Goal: Task Accomplishment & Management: Use online tool/utility

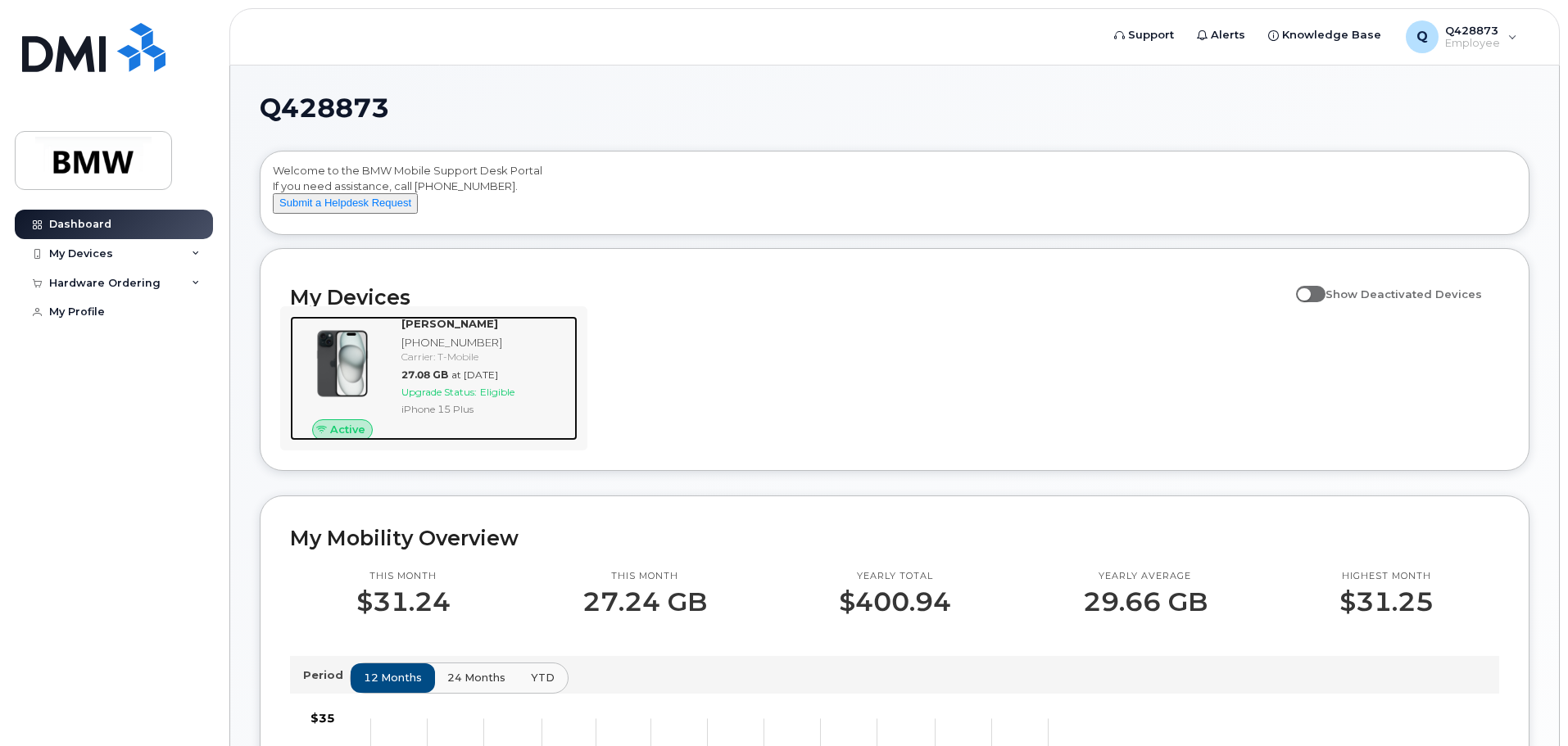
click at [429, 398] on span "Upgrade Status:" at bounding box center [438, 392] width 75 height 12
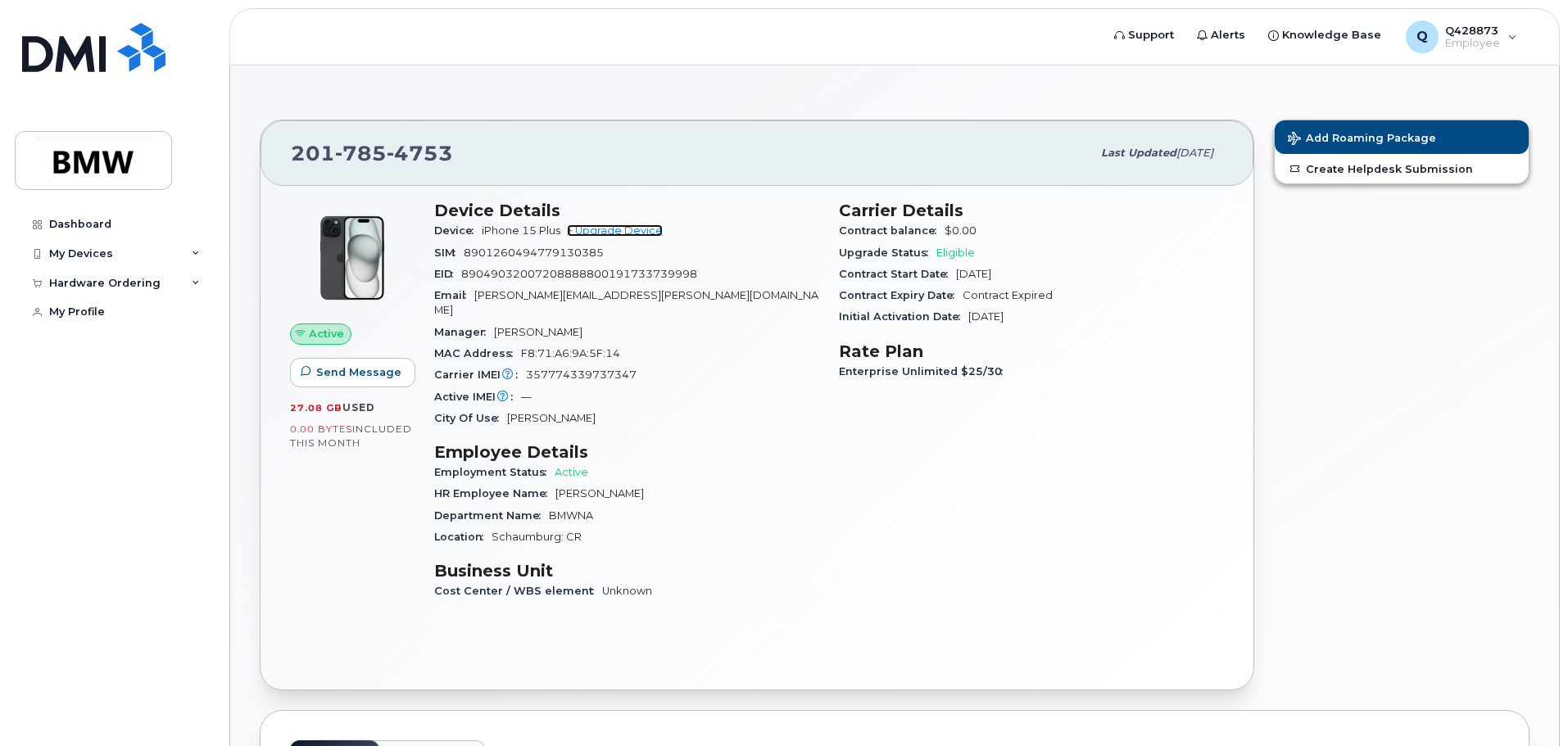
click at [619, 233] on link "+ Upgrade Device" at bounding box center [615, 231] width 96 height 12
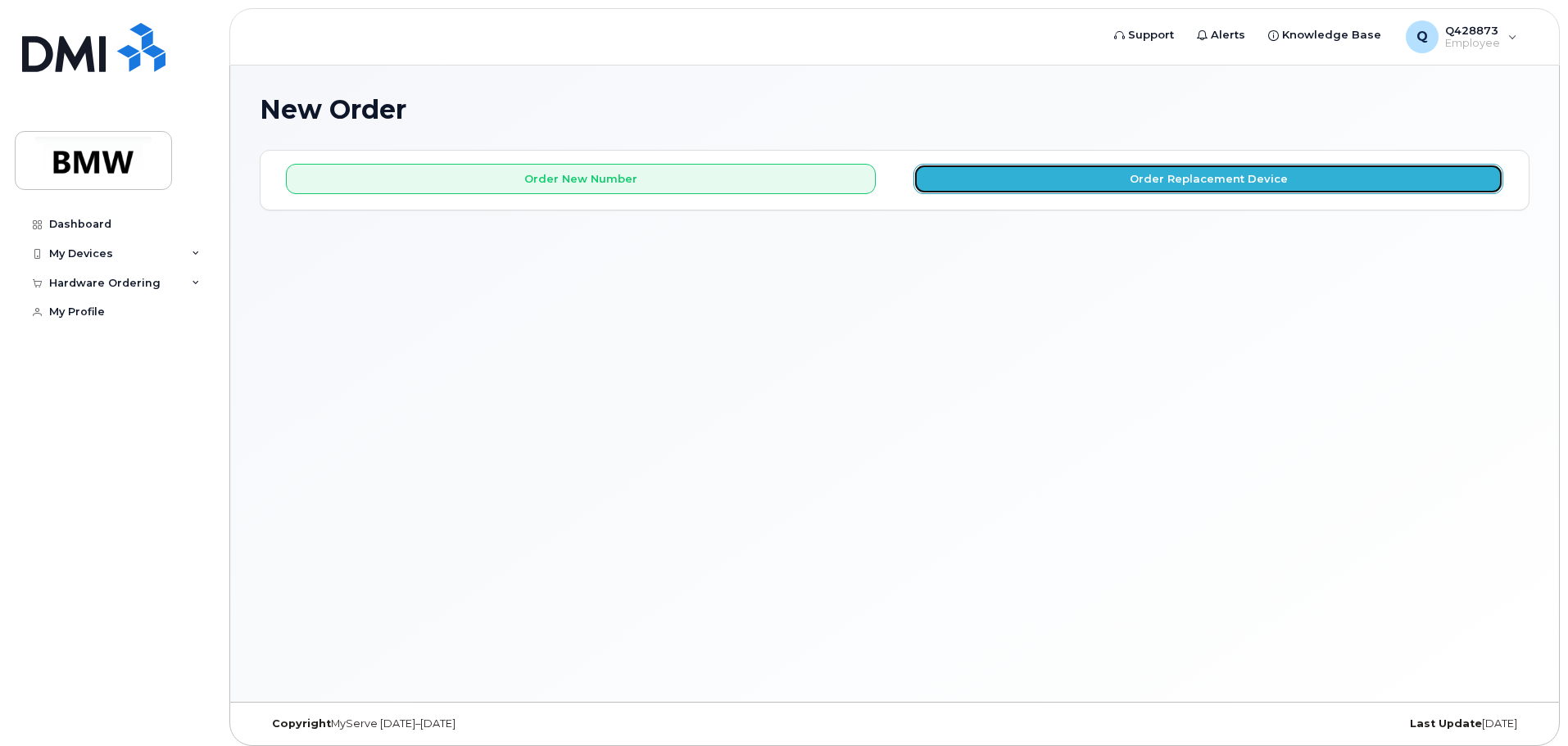
click at [994, 187] on button "Order Replacement Device" at bounding box center [1208, 179] width 590 height 30
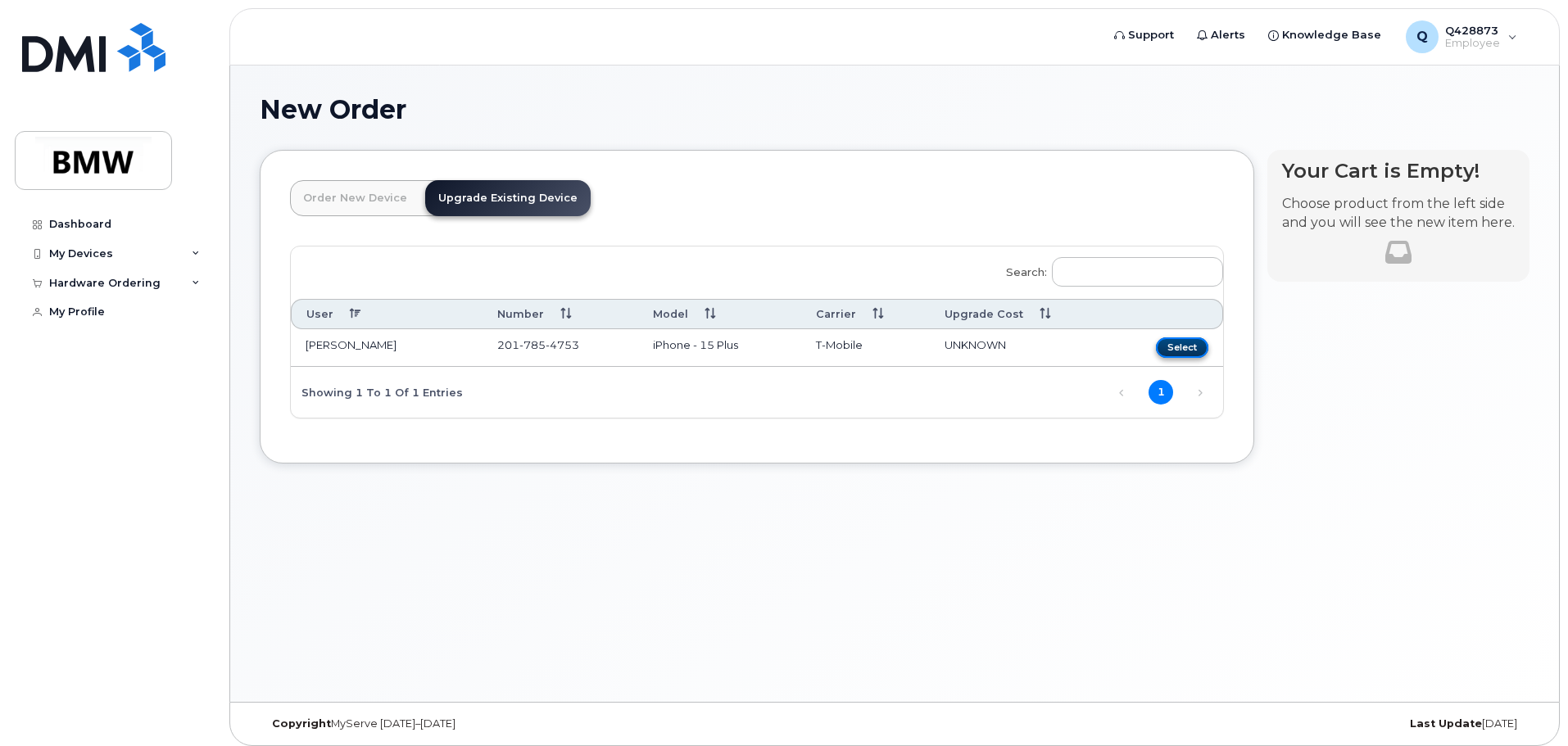
click at [1172, 349] on button "Select" at bounding box center [1181, 347] width 52 height 20
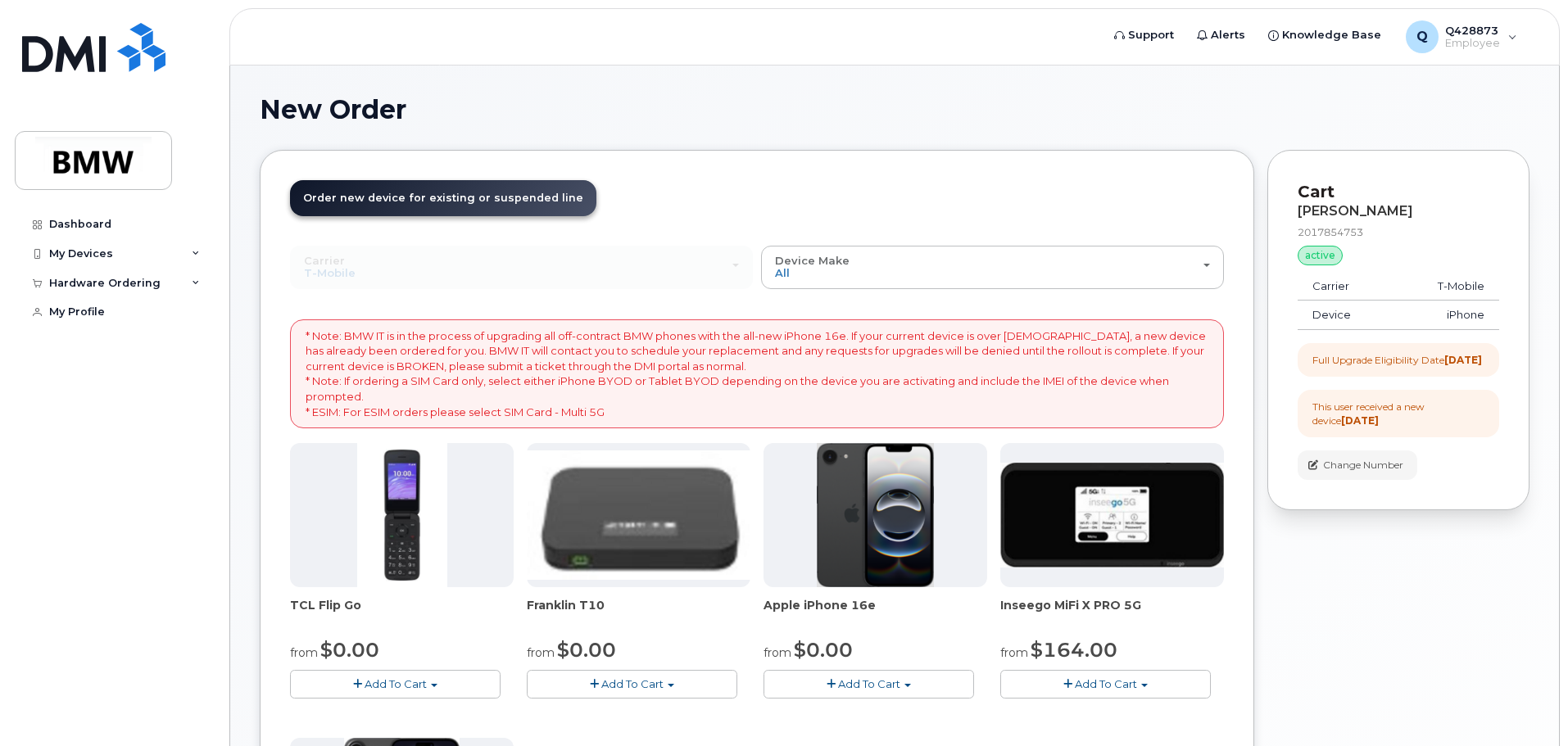
click at [847, 498] on img at bounding box center [875, 514] width 118 height 144
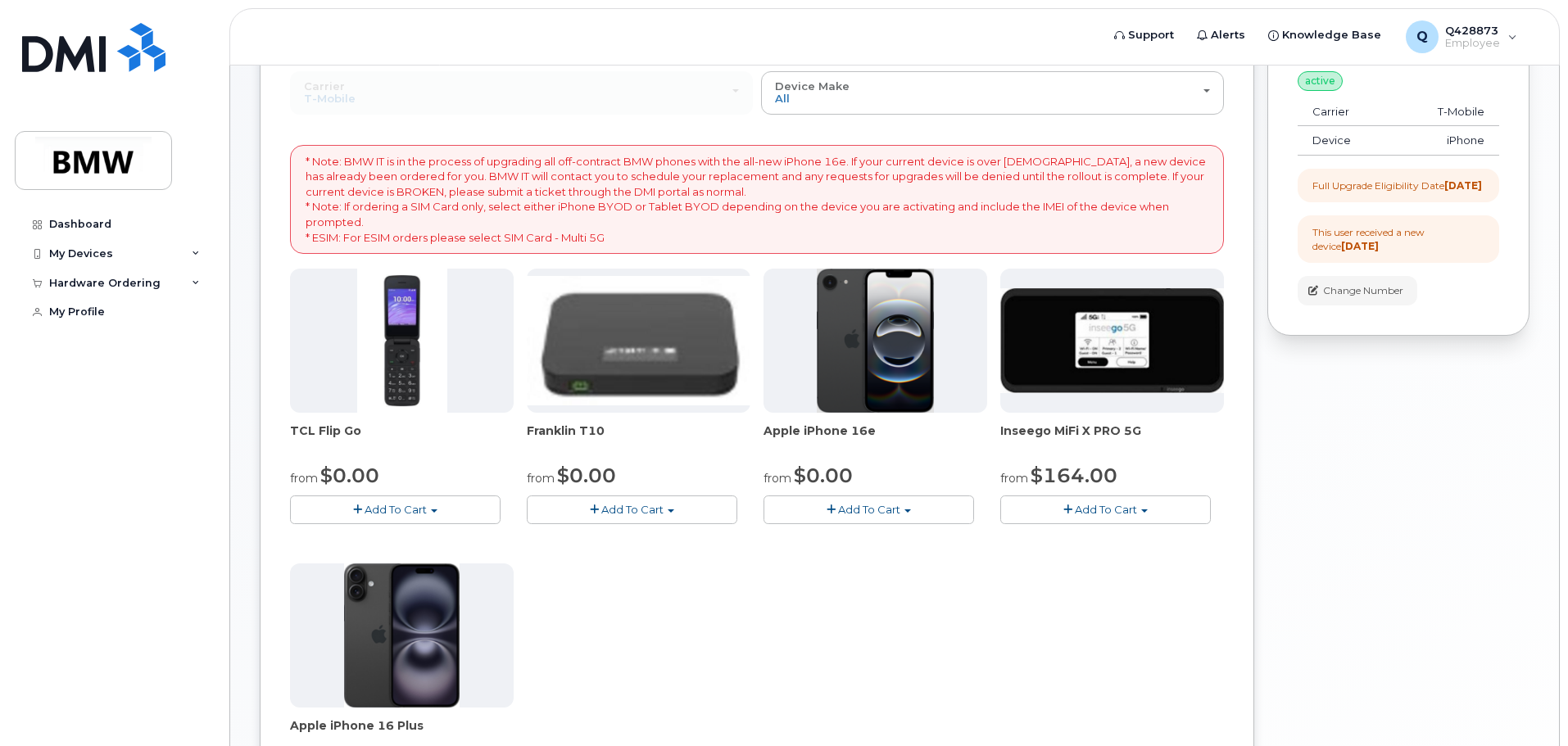
scroll to position [135, 0]
